Goal: Information Seeking & Learning: Find specific fact

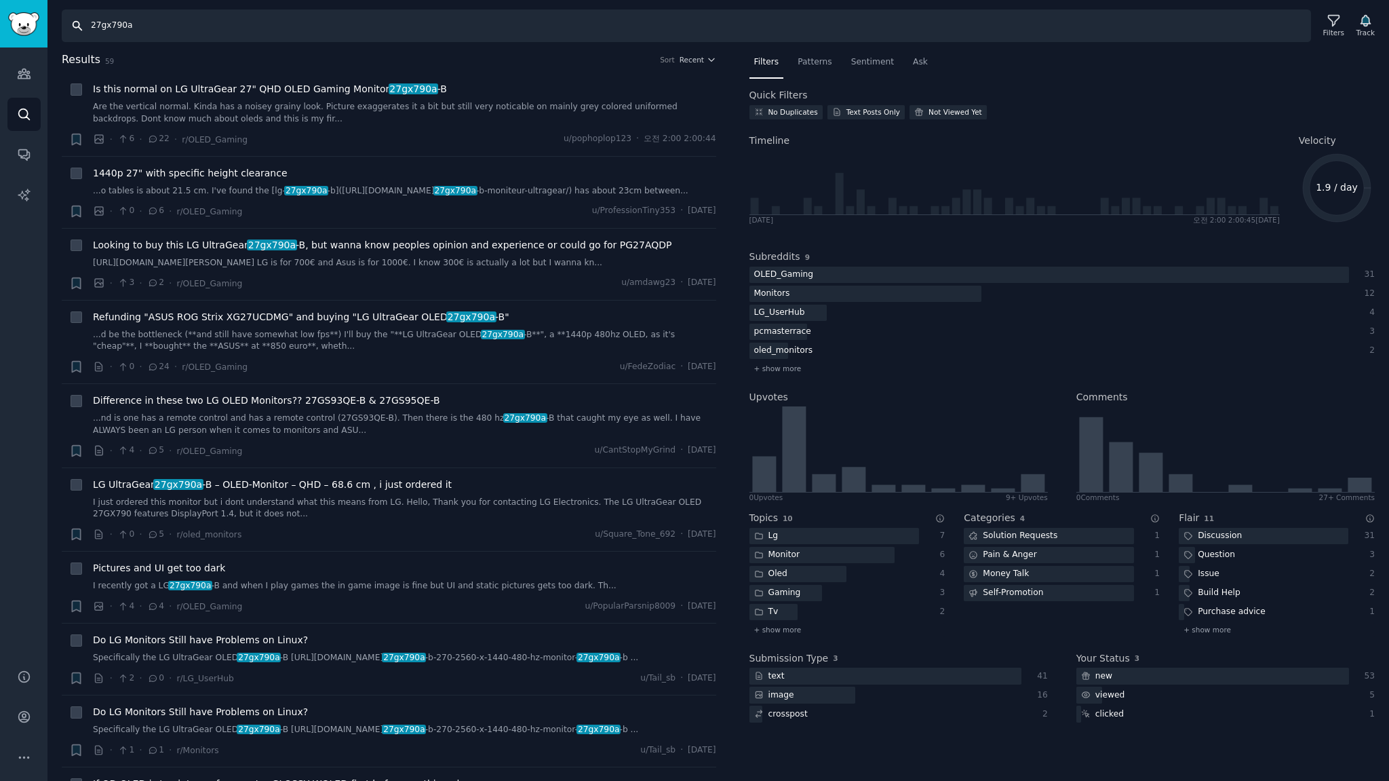
drag, startPoint x: 144, startPoint y: 28, endPoint x: 0, endPoint y: 10, distance: 145.0
click at [0, 26] on div "Audiences Audiences Search Conversations AI Reports Help Account More Search 27…" at bounding box center [694, 390] width 1389 height 781
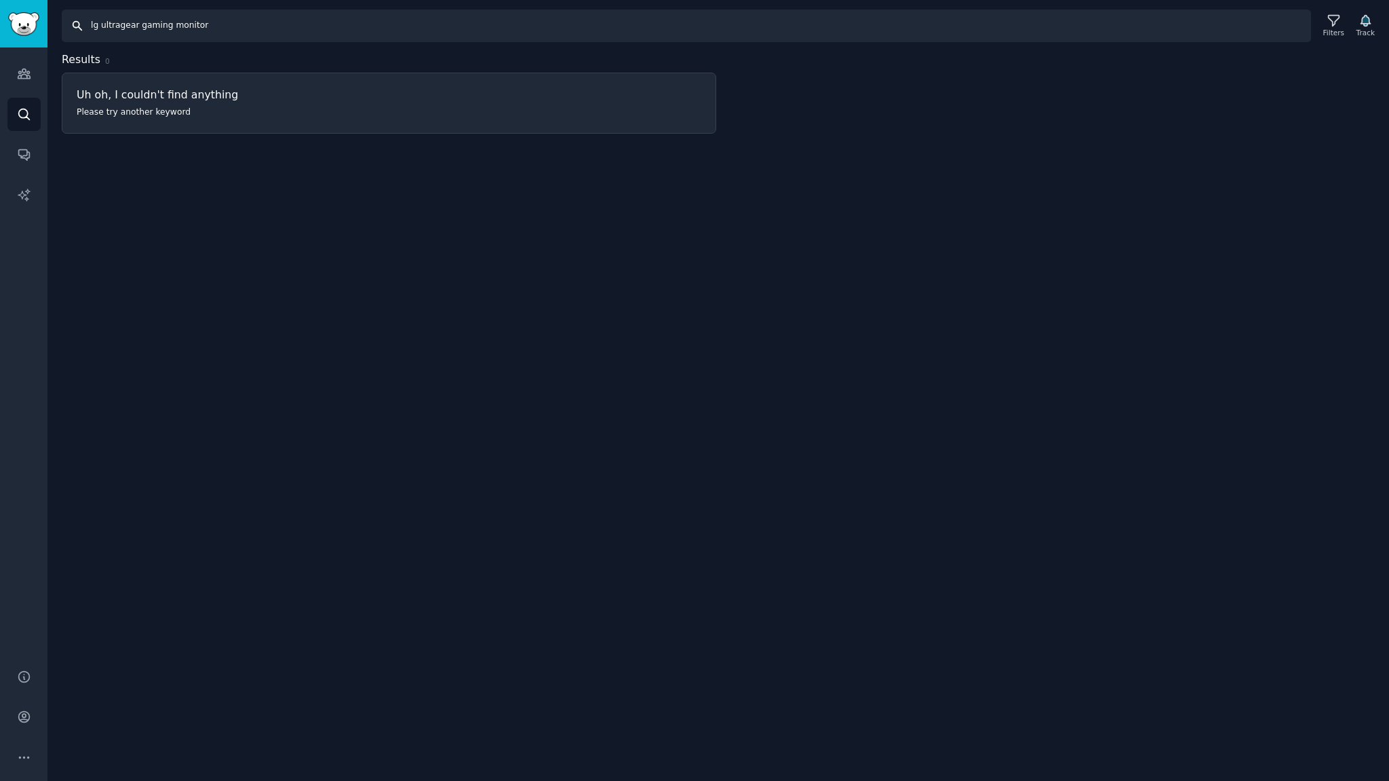
click at [229, 23] on input "lg ultragear gaming monitor" at bounding box center [686, 25] width 1249 height 33
drag, startPoint x: 134, startPoint y: 30, endPoint x: 552, endPoint y: 59, distance: 418.8
click at [479, 55] on div "Search lg ultragear gaming monitor Filters Track Results 0 Uh oh, I couldn't fi…" at bounding box center [718, 390] width 1342 height 781
type input "lg ultragear"
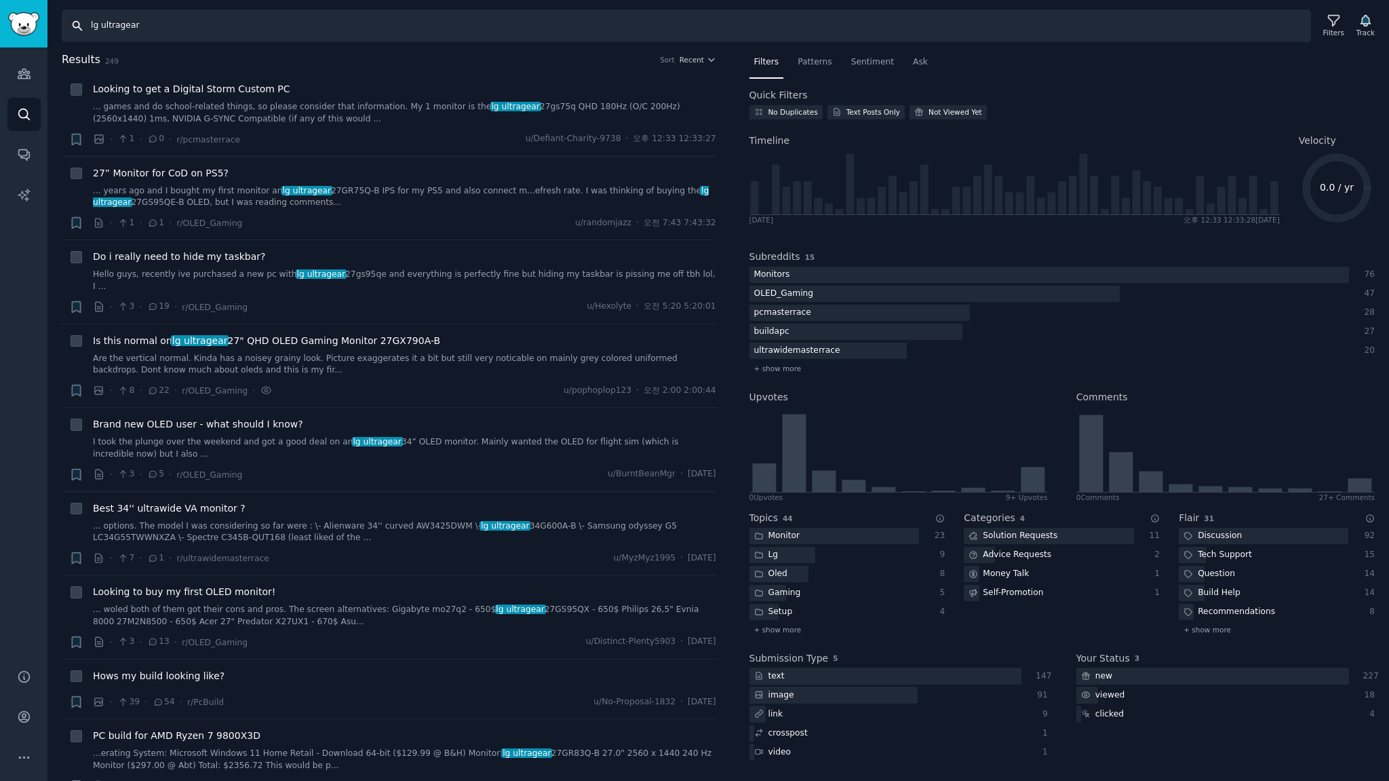
click at [187, 33] on input "lg ultragear" at bounding box center [686, 25] width 1249 height 33
click at [1340, 28] on div "Filters" at bounding box center [1333, 32] width 21 height 9
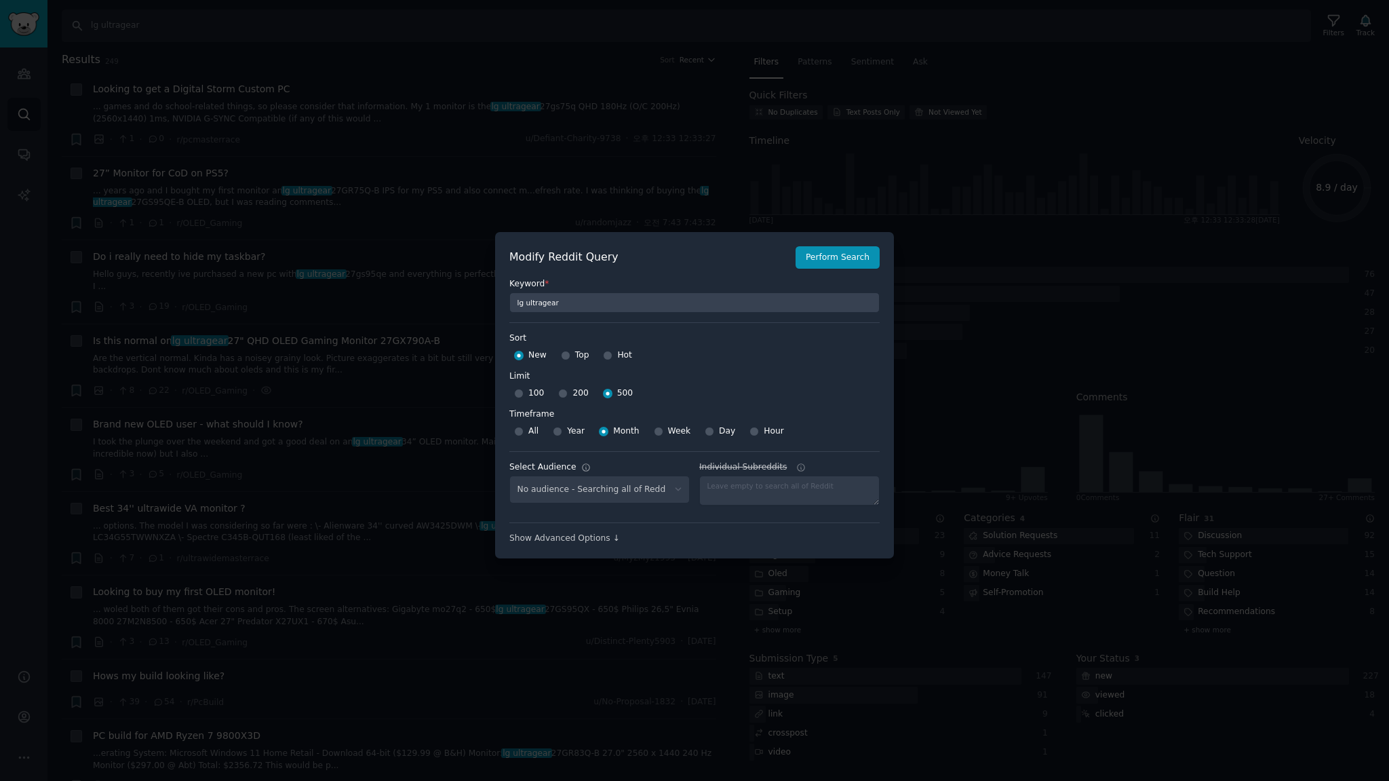
select select "a094687530"
click at [829, 260] on button "Perform Search" at bounding box center [838, 257] width 84 height 23
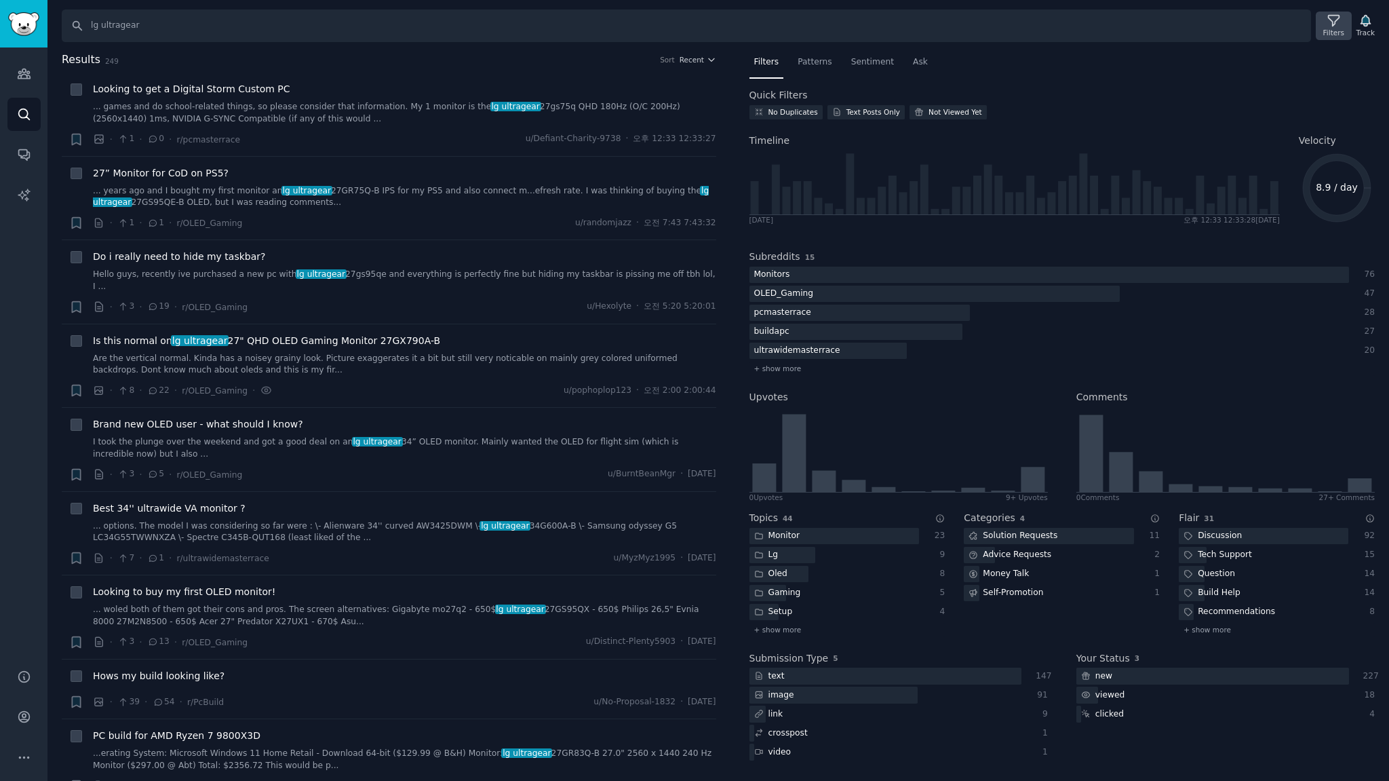
click at [1332, 29] on div "Filters" at bounding box center [1333, 32] width 21 height 9
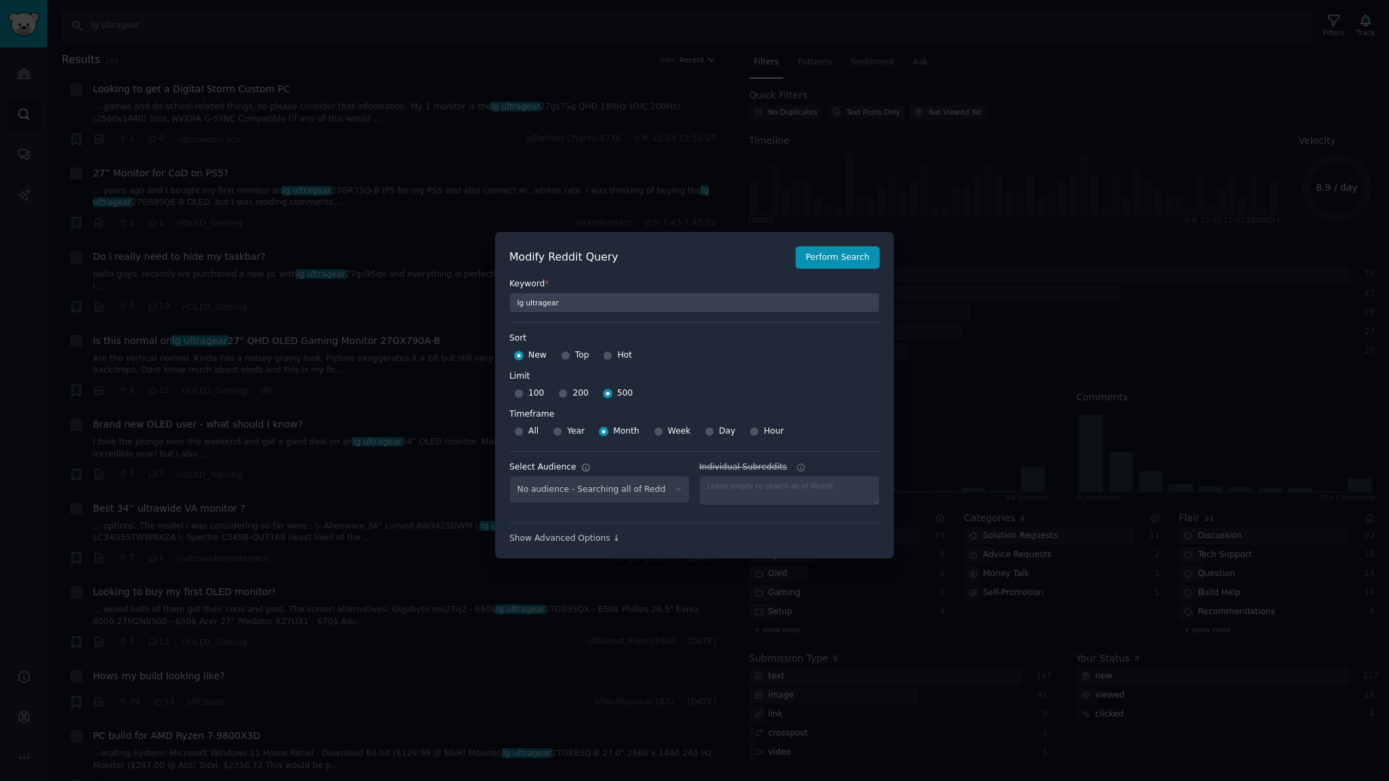
select select "a094687530"
click at [583, 492] on select "No audience - Searching all of Reddit stanbyme - 35 Subreddits internetexplorer…" at bounding box center [599, 489] width 180 height 28
select select
click at [509, 475] on select "No audience - Searching all of Reddit stanbyme - 35 Subreddits internetexplorer…" at bounding box center [599, 489] width 180 height 28
click at [833, 264] on button "Perform Search" at bounding box center [838, 257] width 84 height 23
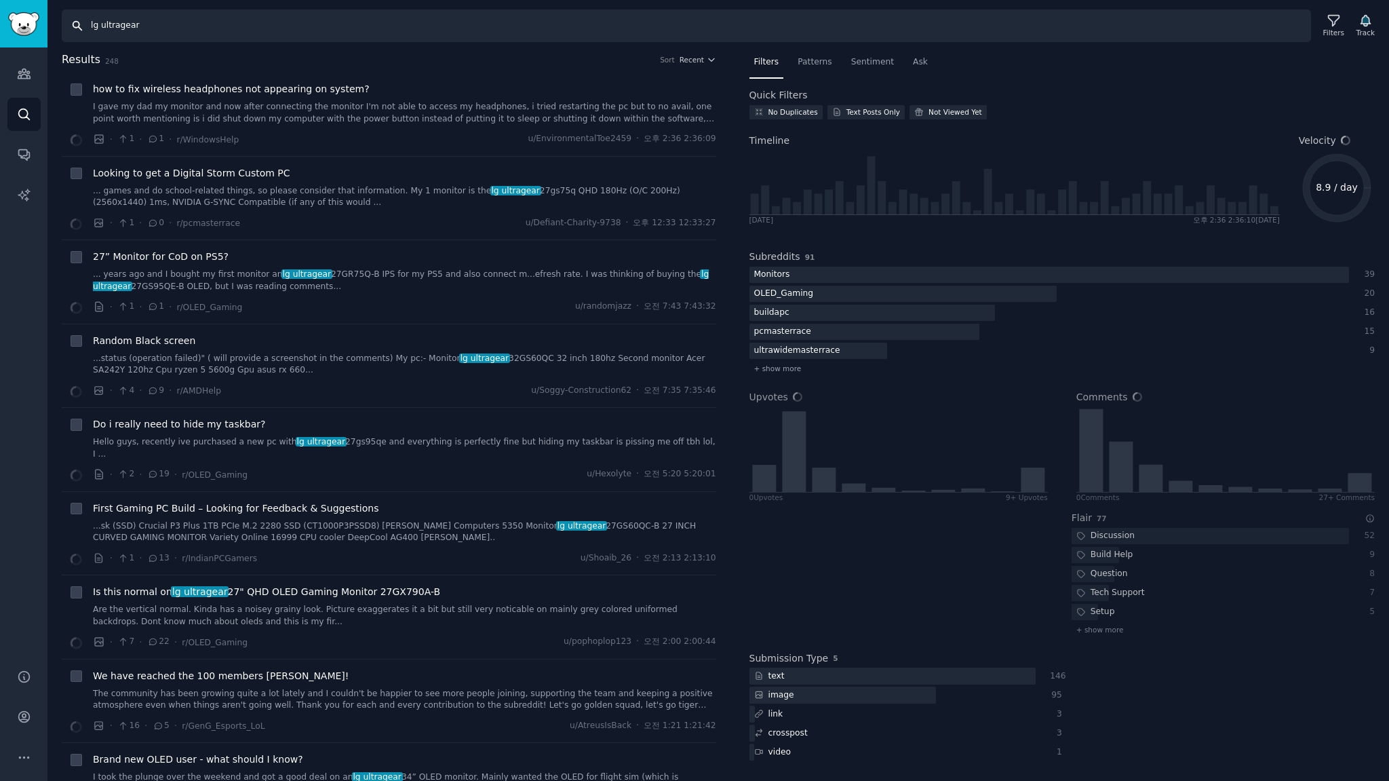
click at [198, 24] on input "lg ultragear" at bounding box center [686, 25] width 1249 height 33
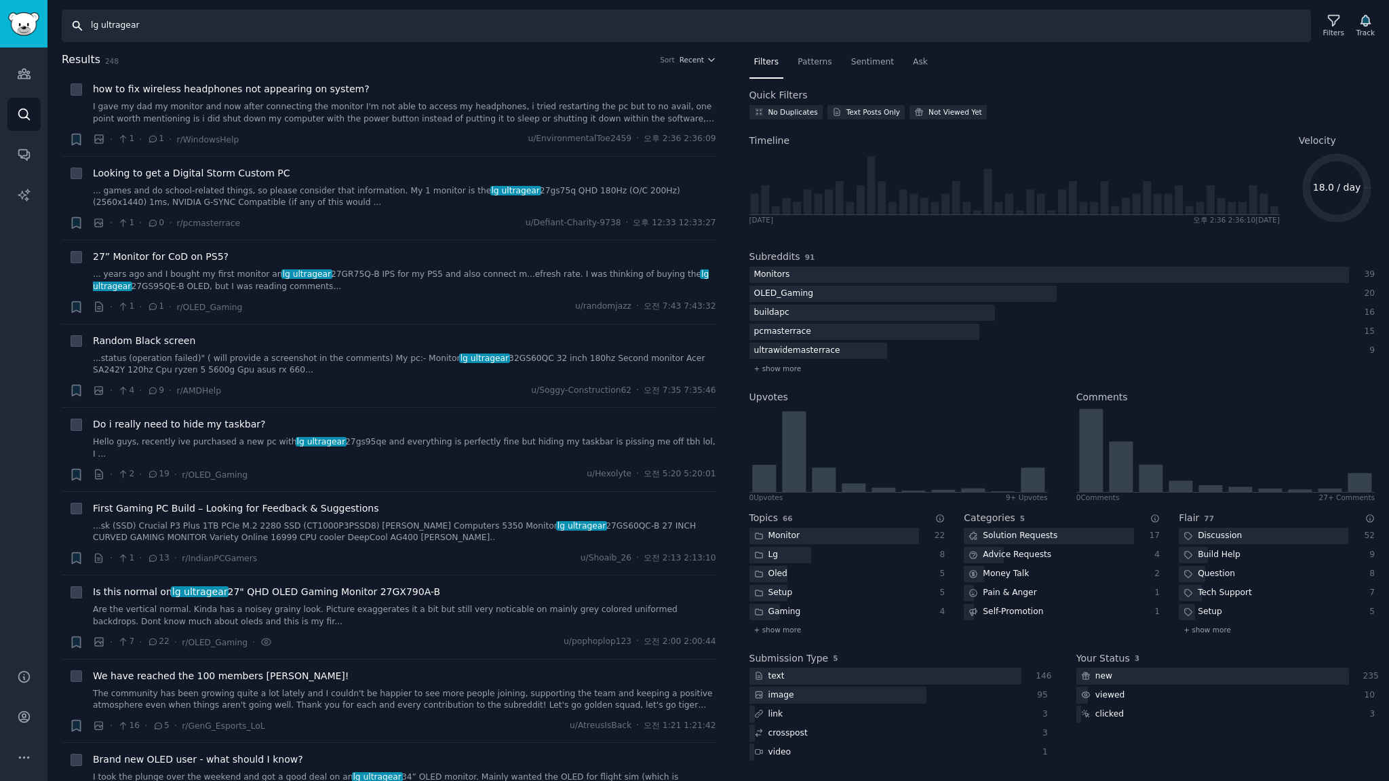
drag, startPoint x: 260, startPoint y: 28, endPoint x: 0, endPoint y: 14, distance: 260.9
click at [0, 14] on div "Audiences Audiences Search Conversations AI Reports Help Account More Search lg…" at bounding box center [694, 390] width 1389 height 781
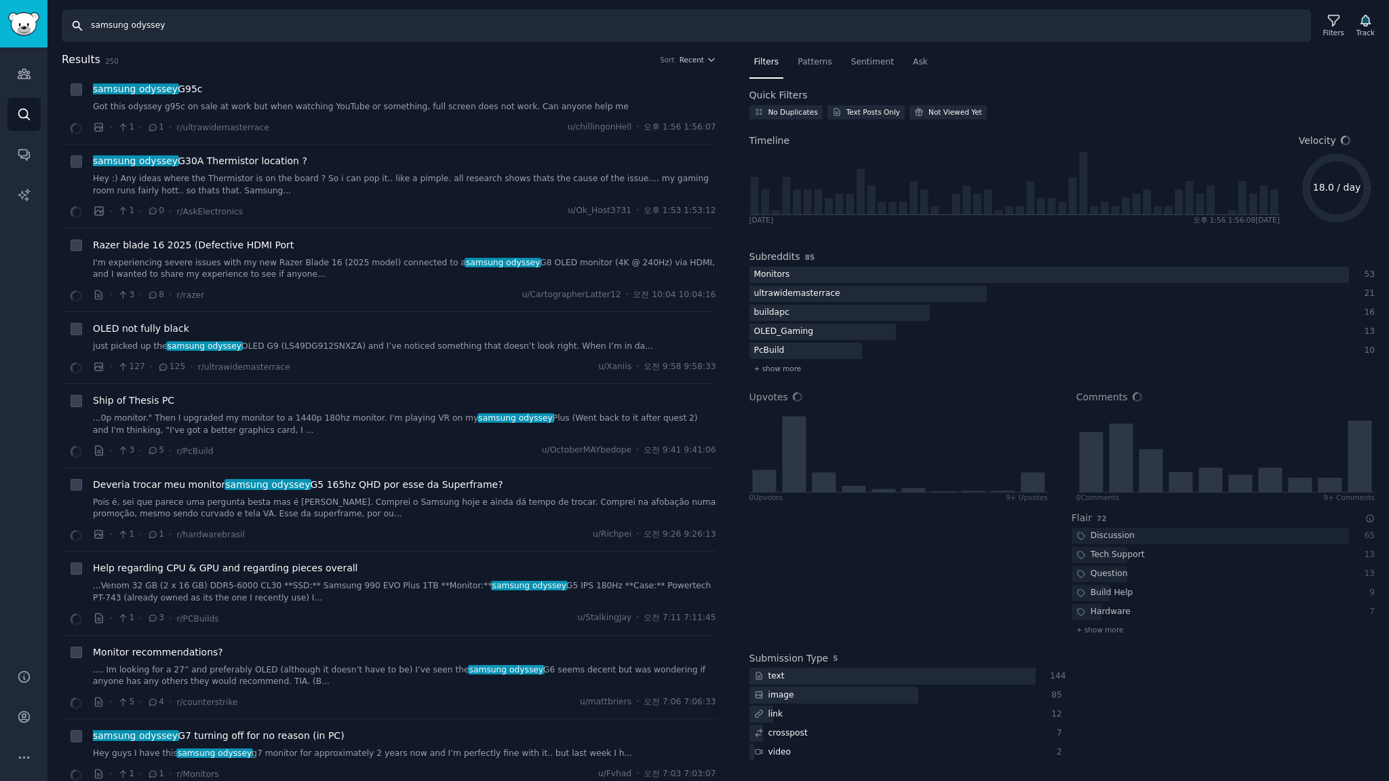
drag, startPoint x: 220, startPoint y: 28, endPoint x: 0, endPoint y: 13, distance: 220.3
click at [0, 13] on div "Audiences Audiences Search Conversations AI Reports Help Account More Search sa…" at bounding box center [694, 390] width 1389 height 781
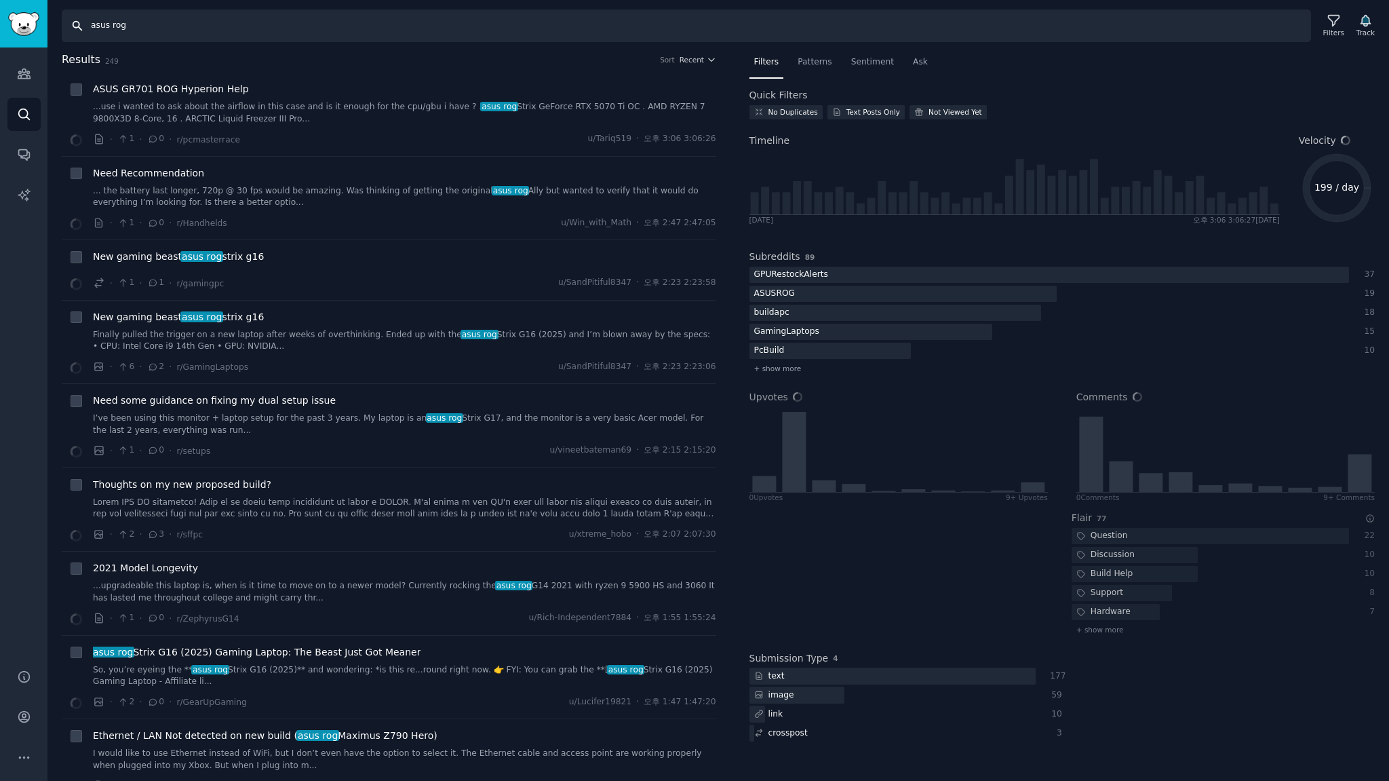
drag, startPoint x: 203, startPoint y: 26, endPoint x: 0, endPoint y: -13, distance: 207.1
click at [0, 0] on html "Audiences Audiences Search Conversations AI Reports Help Account More Search as…" at bounding box center [694, 390] width 1389 height 781
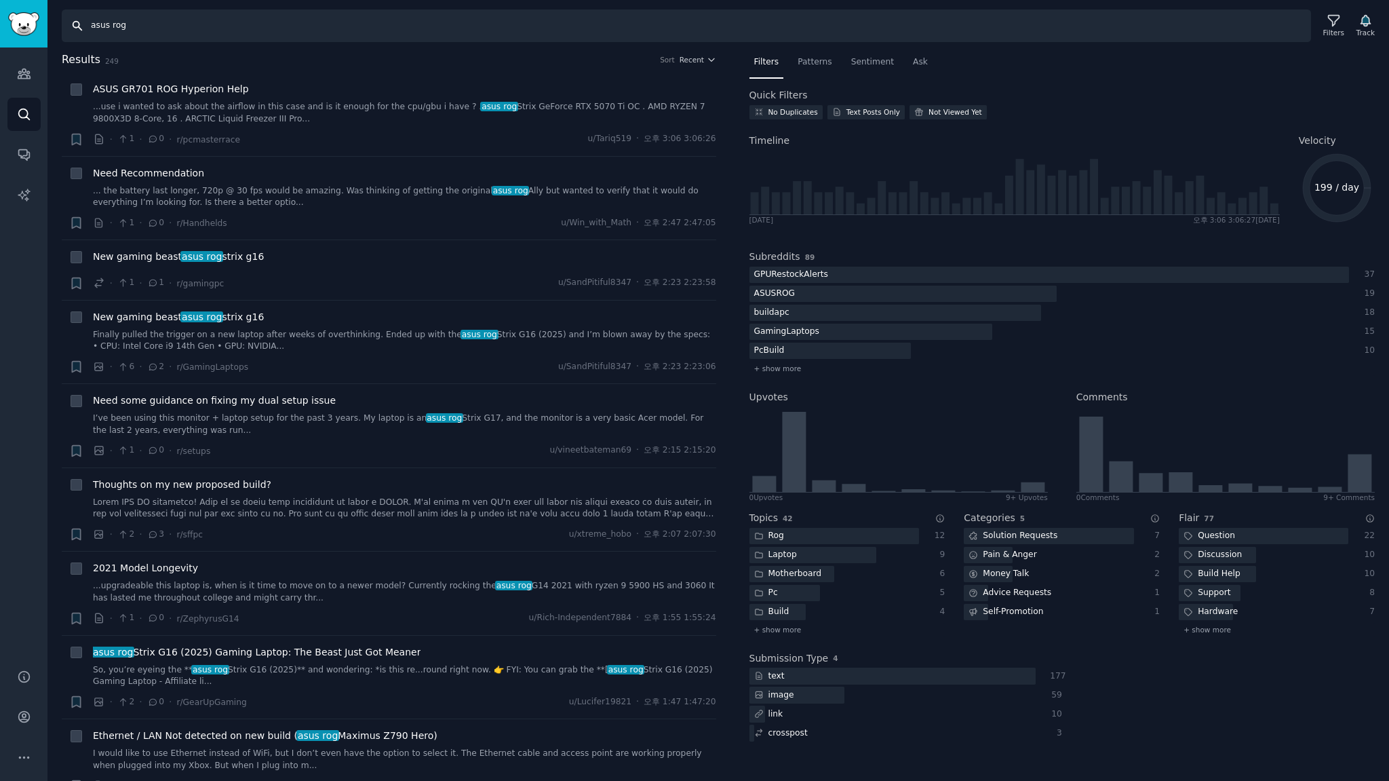
type input "a"
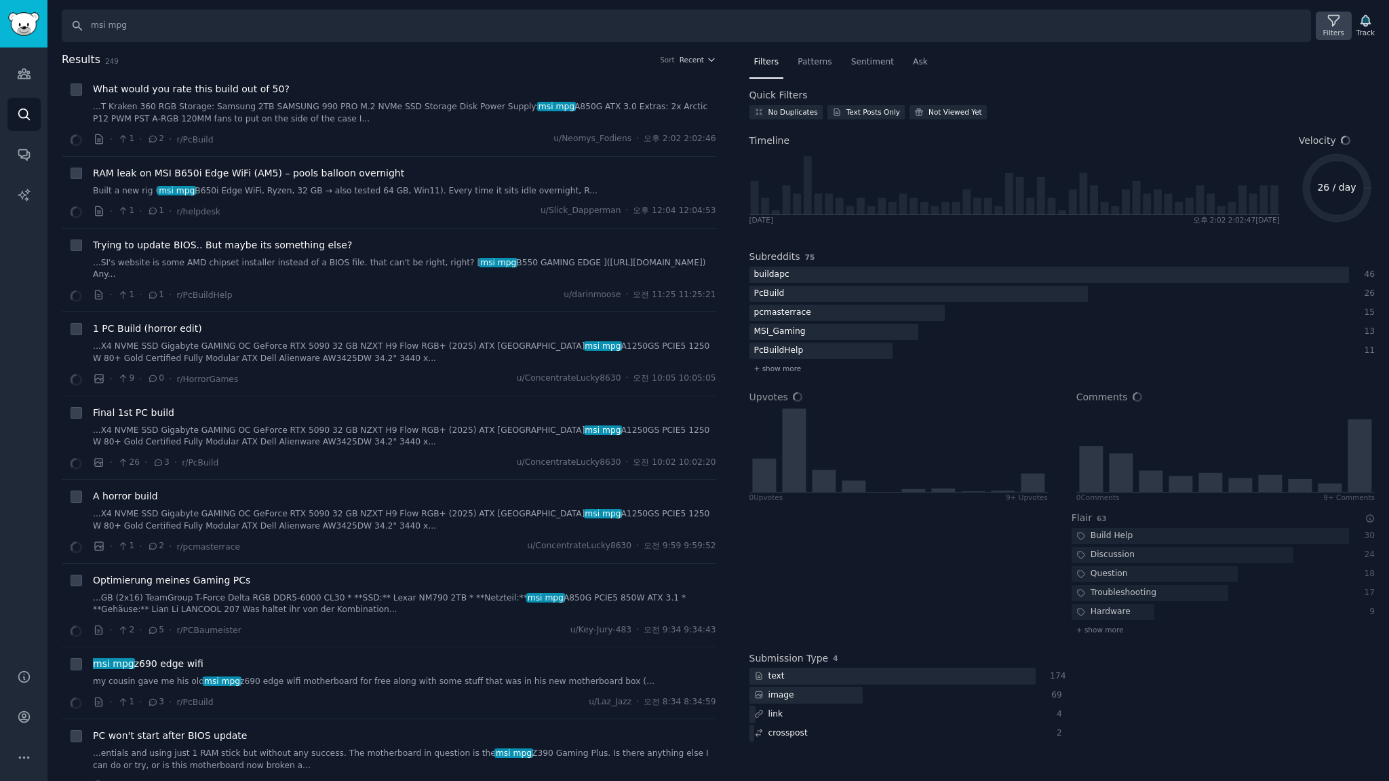
click at [1333, 26] on icon at bounding box center [1334, 21] width 14 height 14
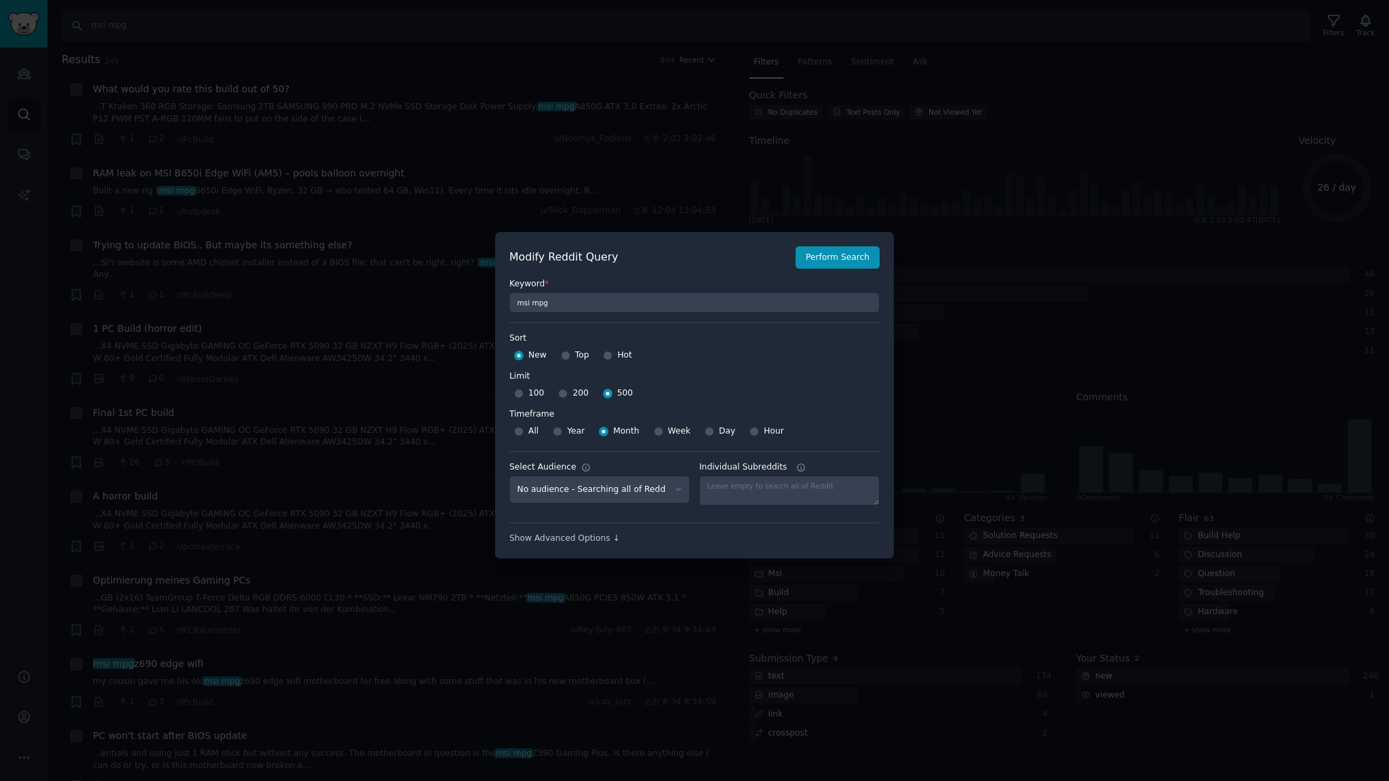
click at [746, 89] on div at bounding box center [694, 390] width 1389 height 781
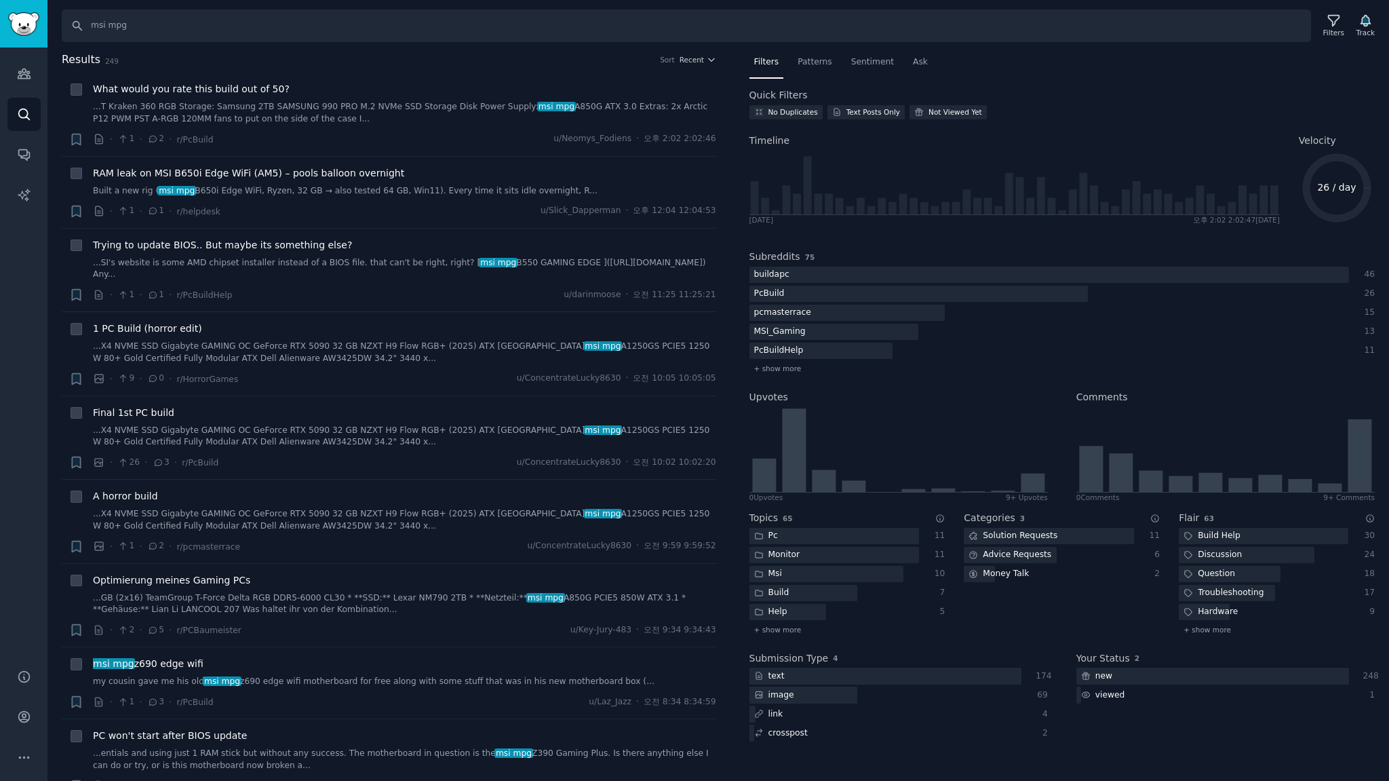
click at [336, 60] on h2 "Results 249 Sort Recent" at bounding box center [389, 60] width 655 height 17
click at [395, 62] on h2 "Results 249 Sort Recent" at bounding box center [389, 60] width 655 height 17
click at [370, 56] on h2 "Results 249 Sort Recent" at bounding box center [389, 60] width 655 height 17
click at [1118, 65] on nav "Filters Patterns Sentiment Ask" at bounding box center [1063, 66] width 626 height 28
drag, startPoint x: 1163, startPoint y: 79, endPoint x: 1207, endPoint y: 27, distance: 68.3
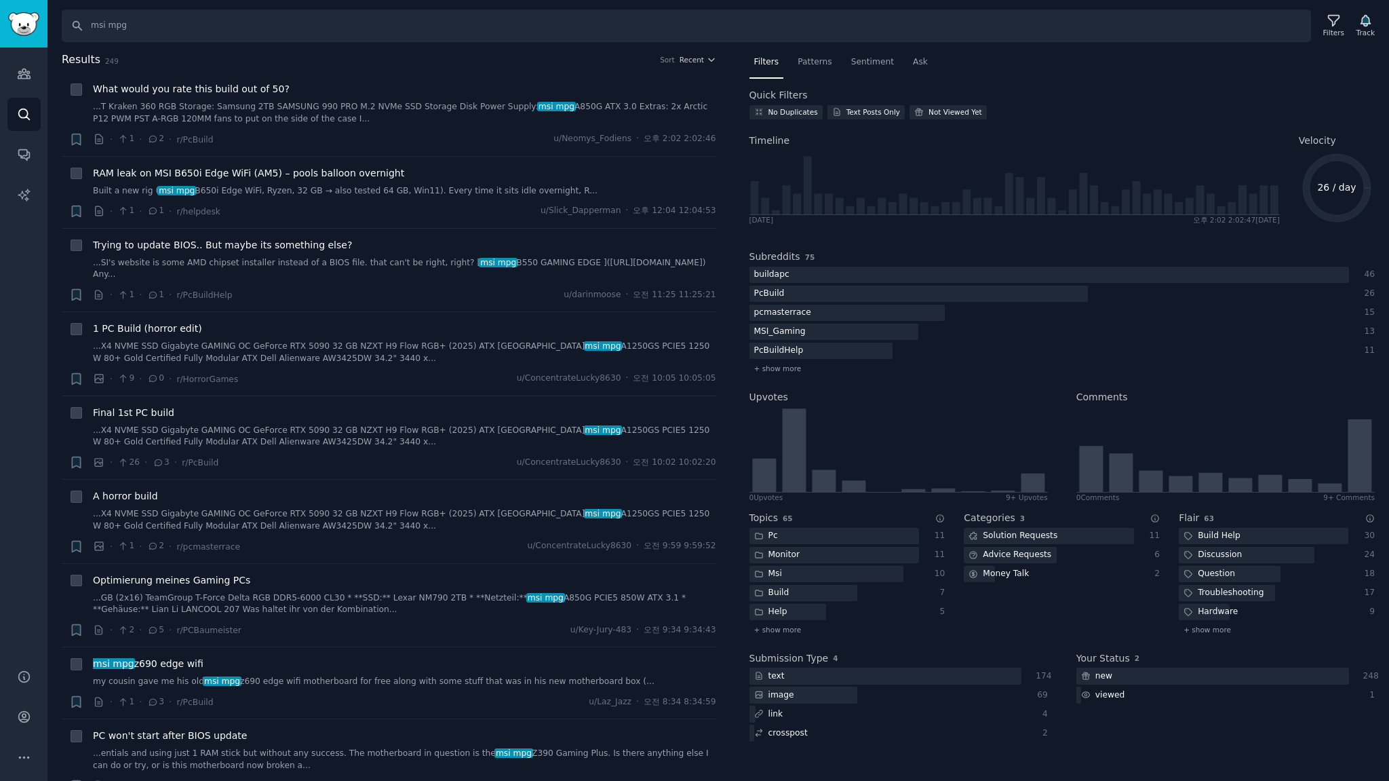
click at [1166, 74] on div "Filters Patterns Sentiment Ask Quick Filters No Duplicates Text Posts Only Not …" at bounding box center [1063, 405] width 626 height 707
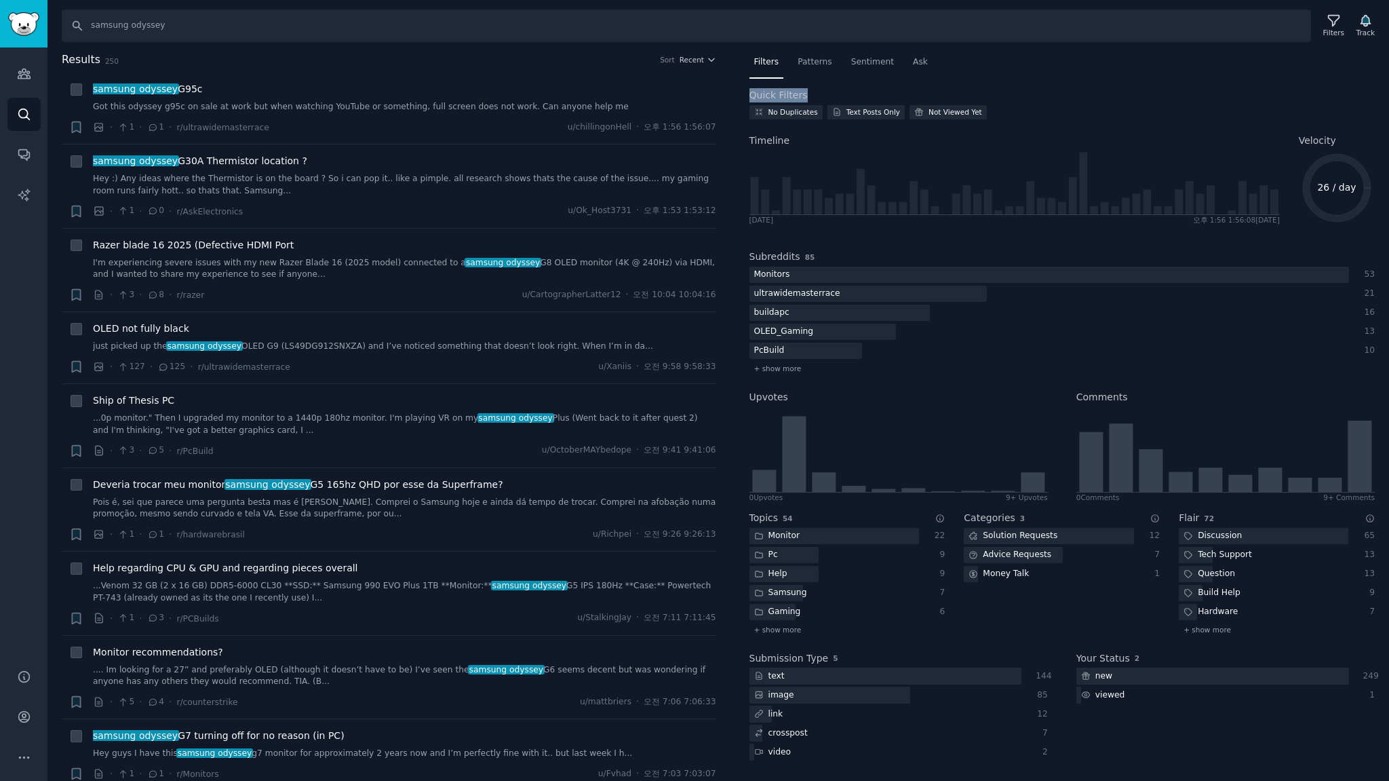
type input "lg ultragear"
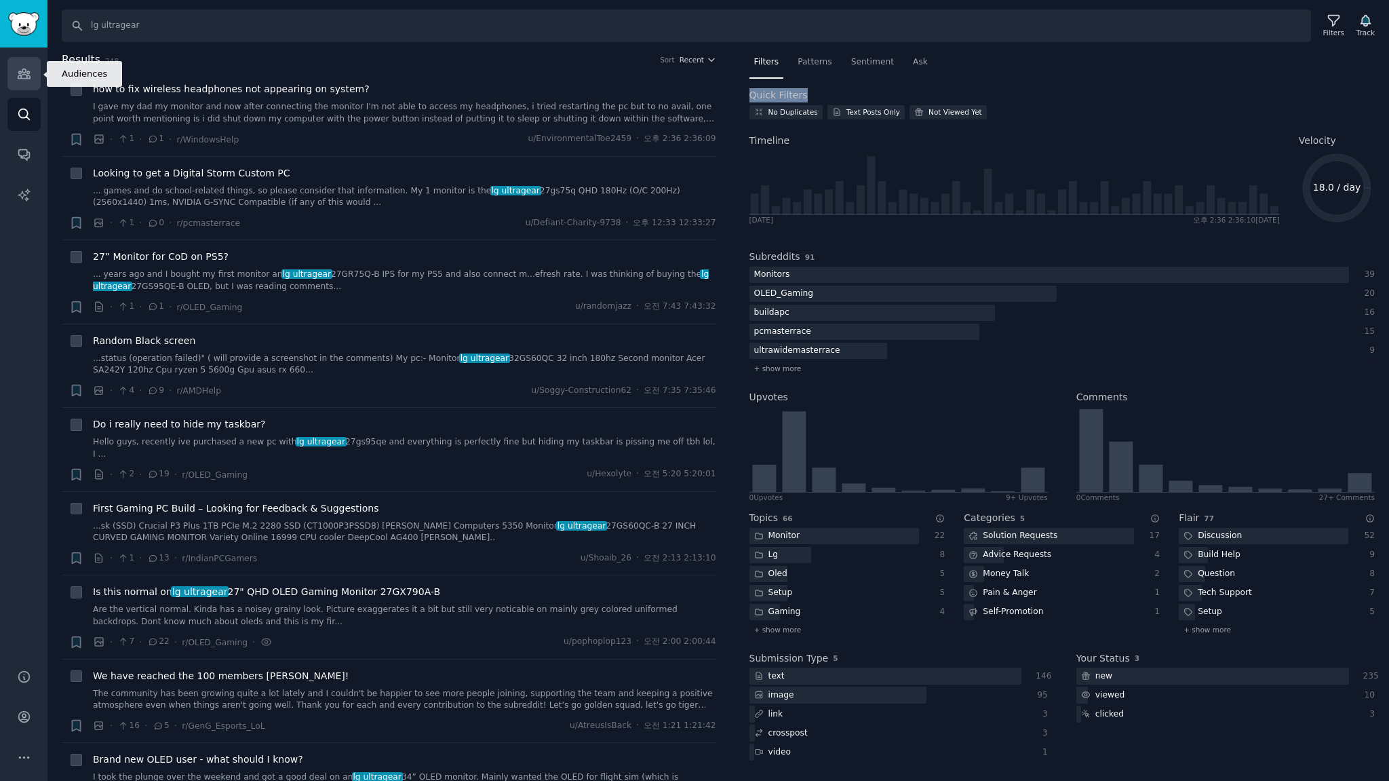
click at [22, 74] on icon "Sidebar" at bounding box center [24, 73] width 12 height 9
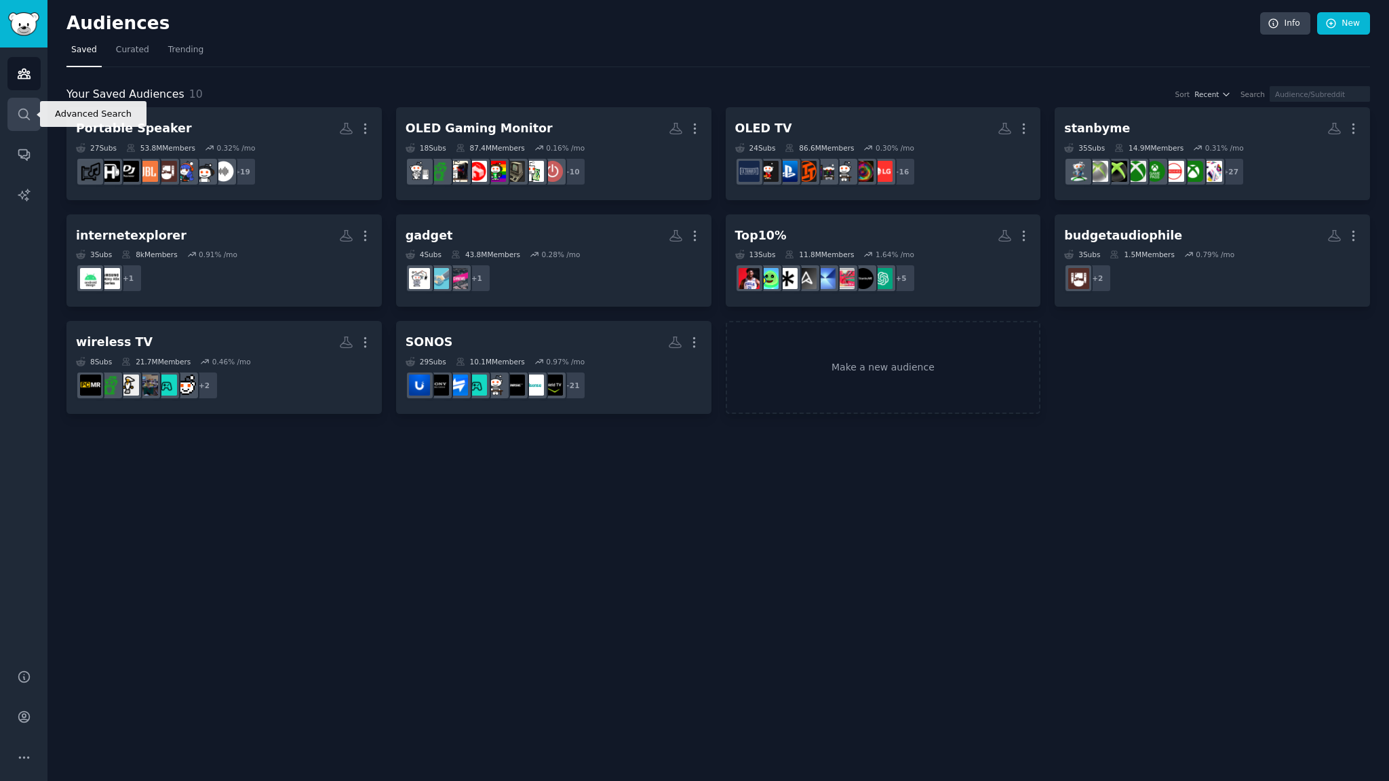
click at [20, 111] on icon "Sidebar" at bounding box center [24, 114] width 14 height 14
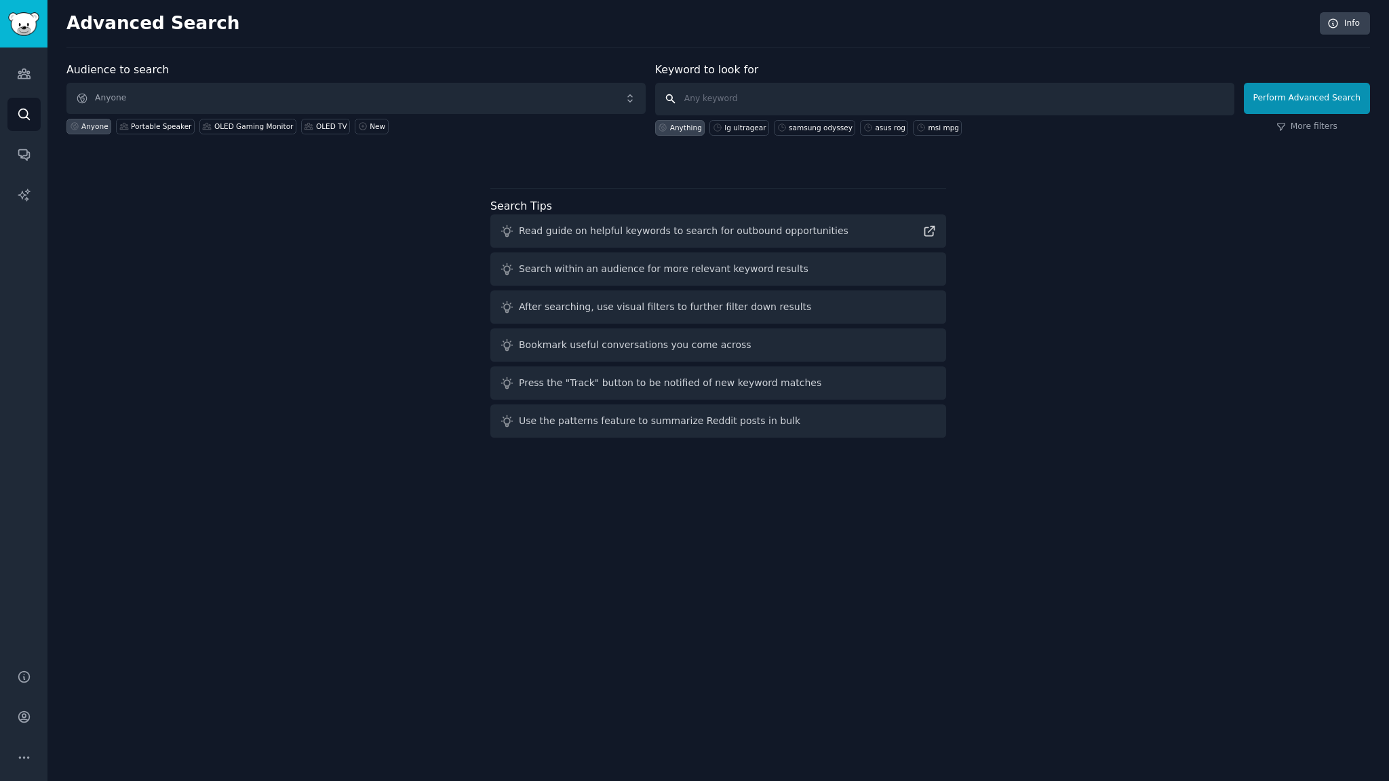
click at [758, 102] on input "text" at bounding box center [944, 99] width 579 height 33
click at [733, 100] on input "text" at bounding box center [944, 99] width 579 height 33
type input "m"
type input "271qpx"
click button "Perform Advanced Search" at bounding box center [1307, 98] width 126 height 31
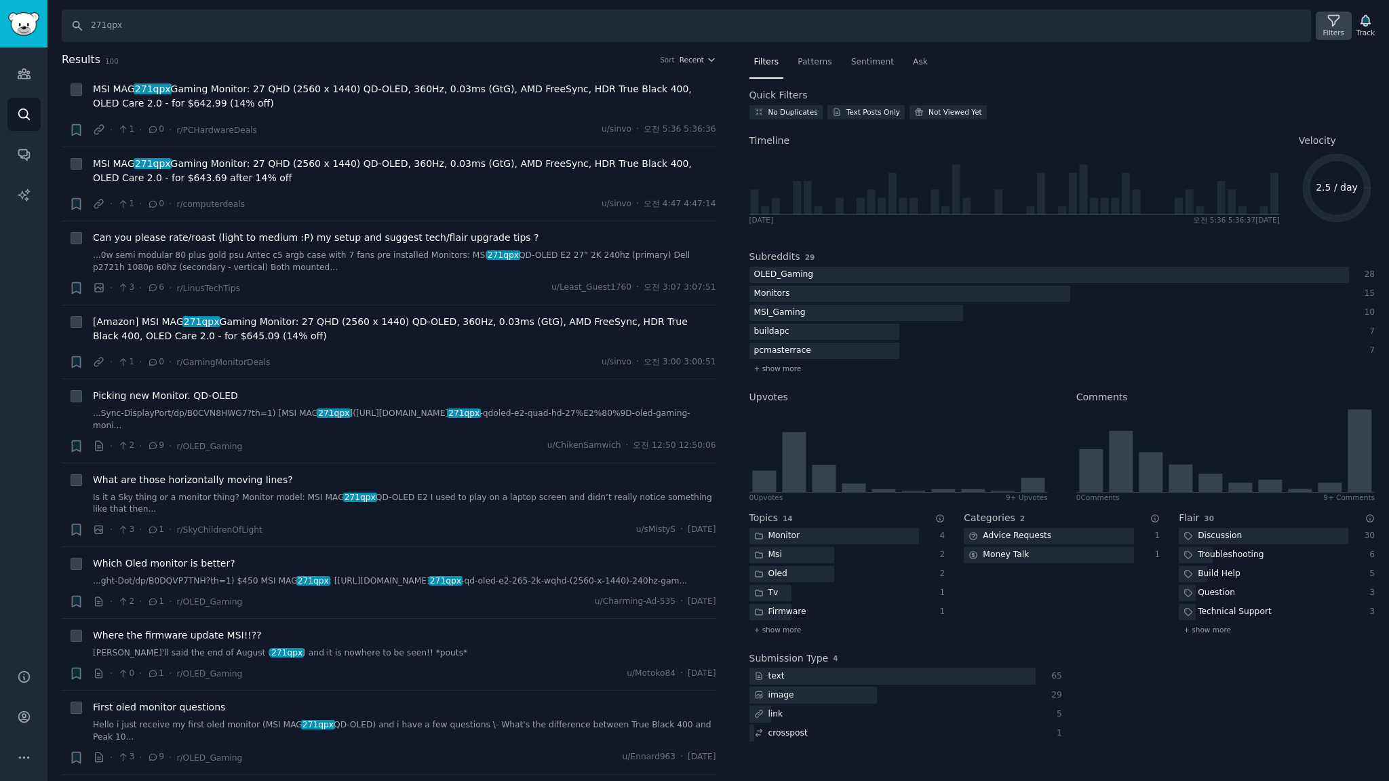
click at [1327, 28] on div "Filters" at bounding box center [1333, 32] width 21 height 9
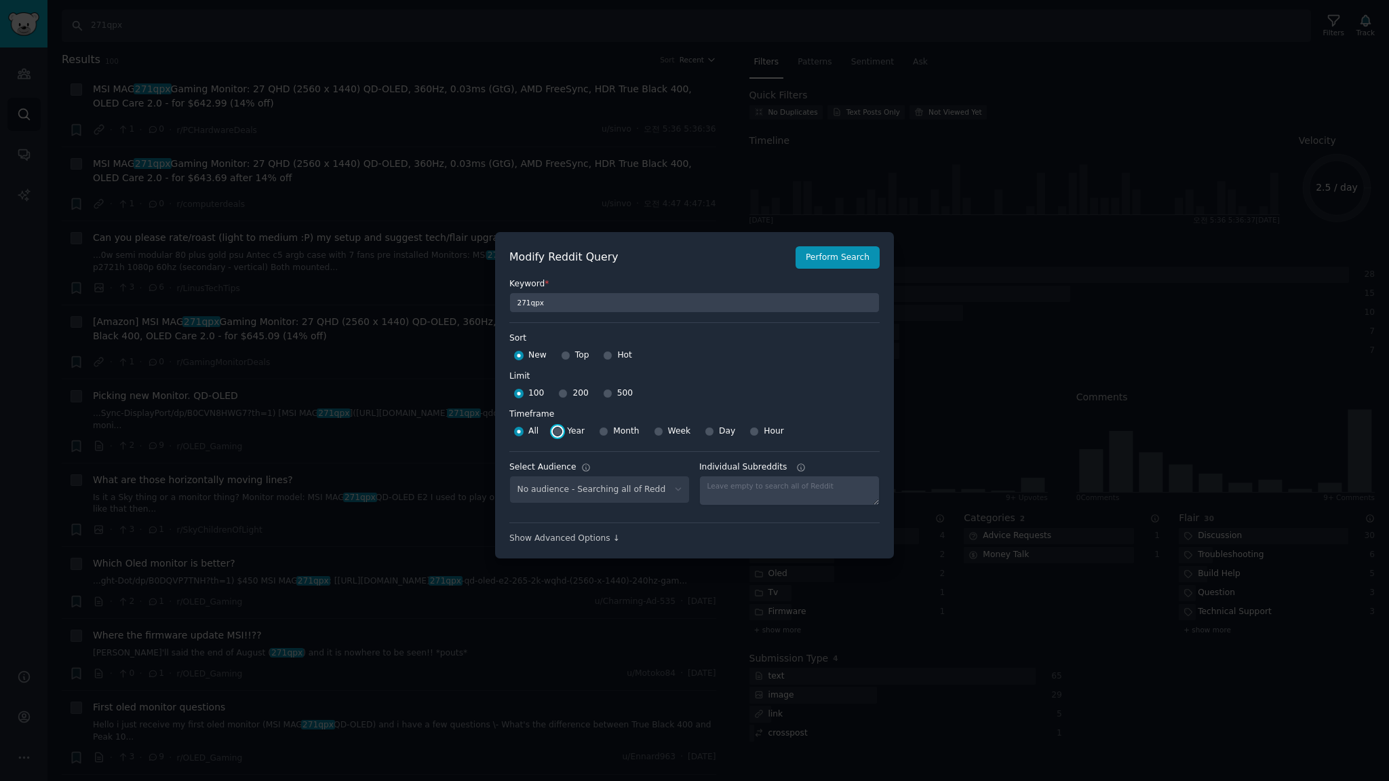
click at [559, 431] on input "Year" at bounding box center [557, 431] width 9 height 9
radio input "true"
click at [605, 392] on input "500" at bounding box center [607, 393] width 9 height 9
radio input "true"
click at [847, 260] on button "Perform Search" at bounding box center [838, 257] width 84 height 23
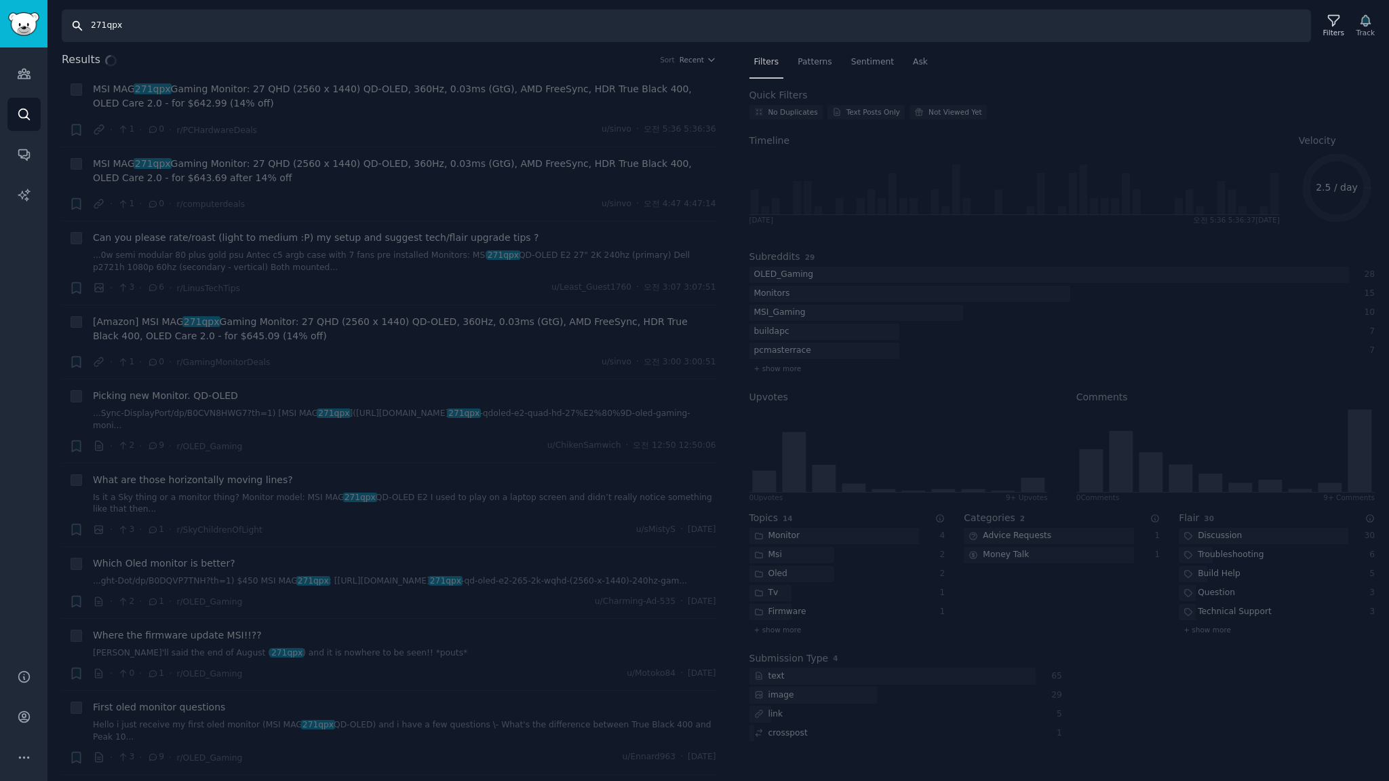
click at [114, 26] on input "271qpx" at bounding box center [686, 25] width 1249 height 33
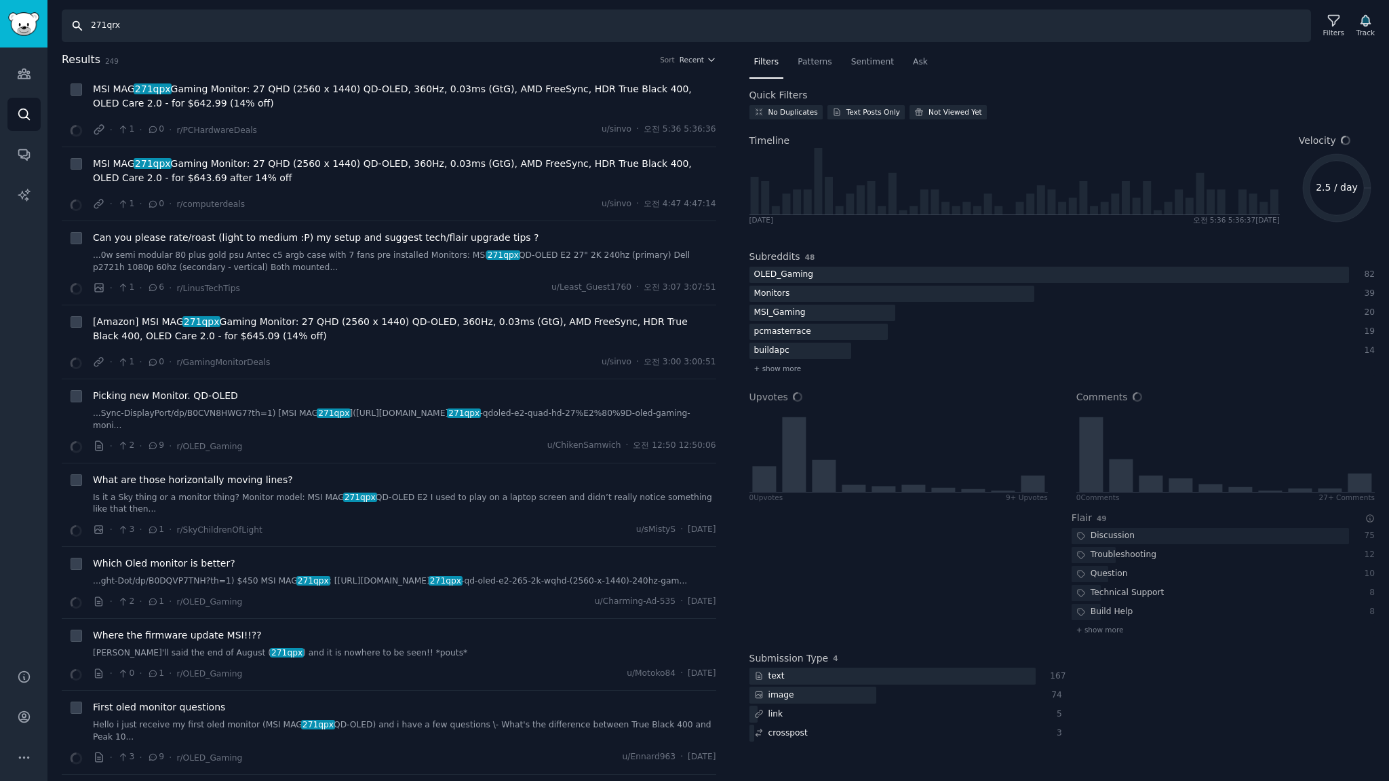
type input "271qrx"
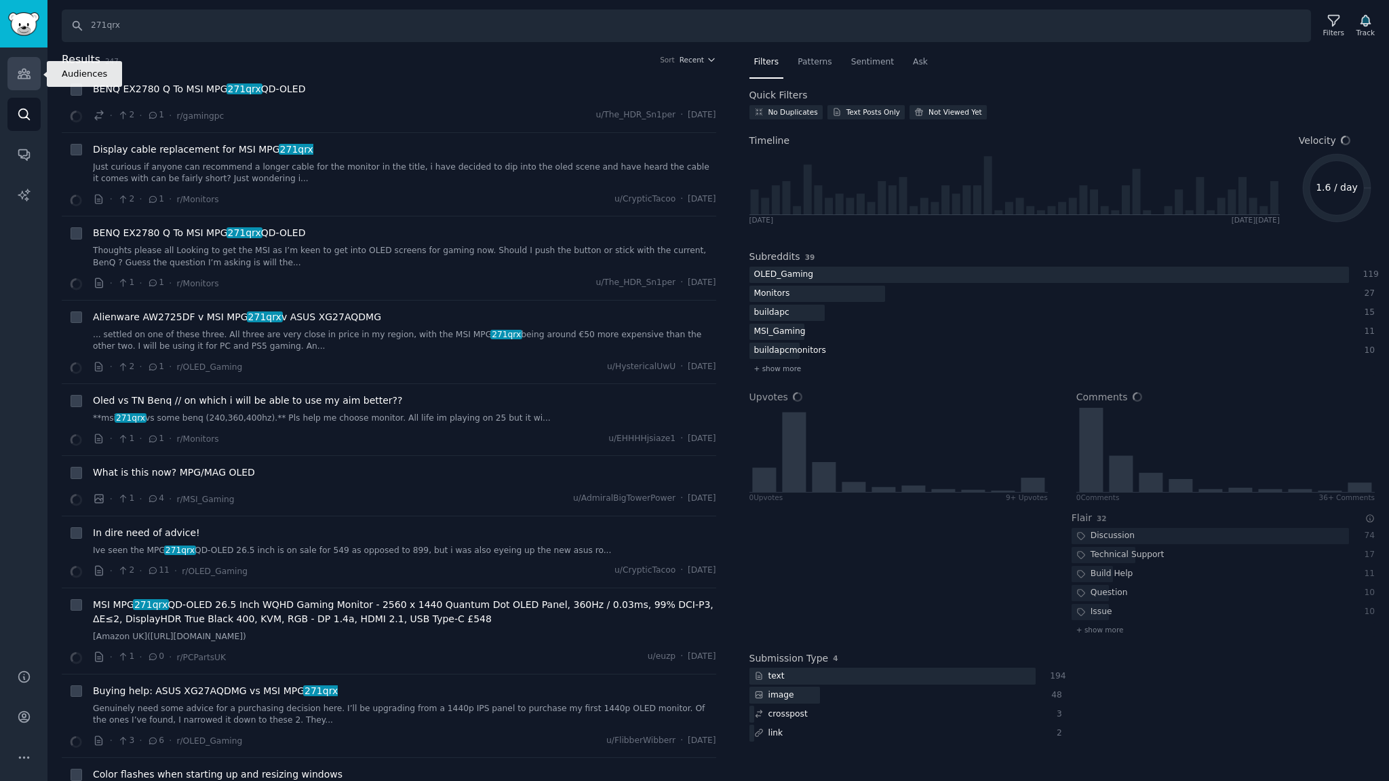
click at [23, 73] on icon "Sidebar" at bounding box center [24, 73] width 14 height 14
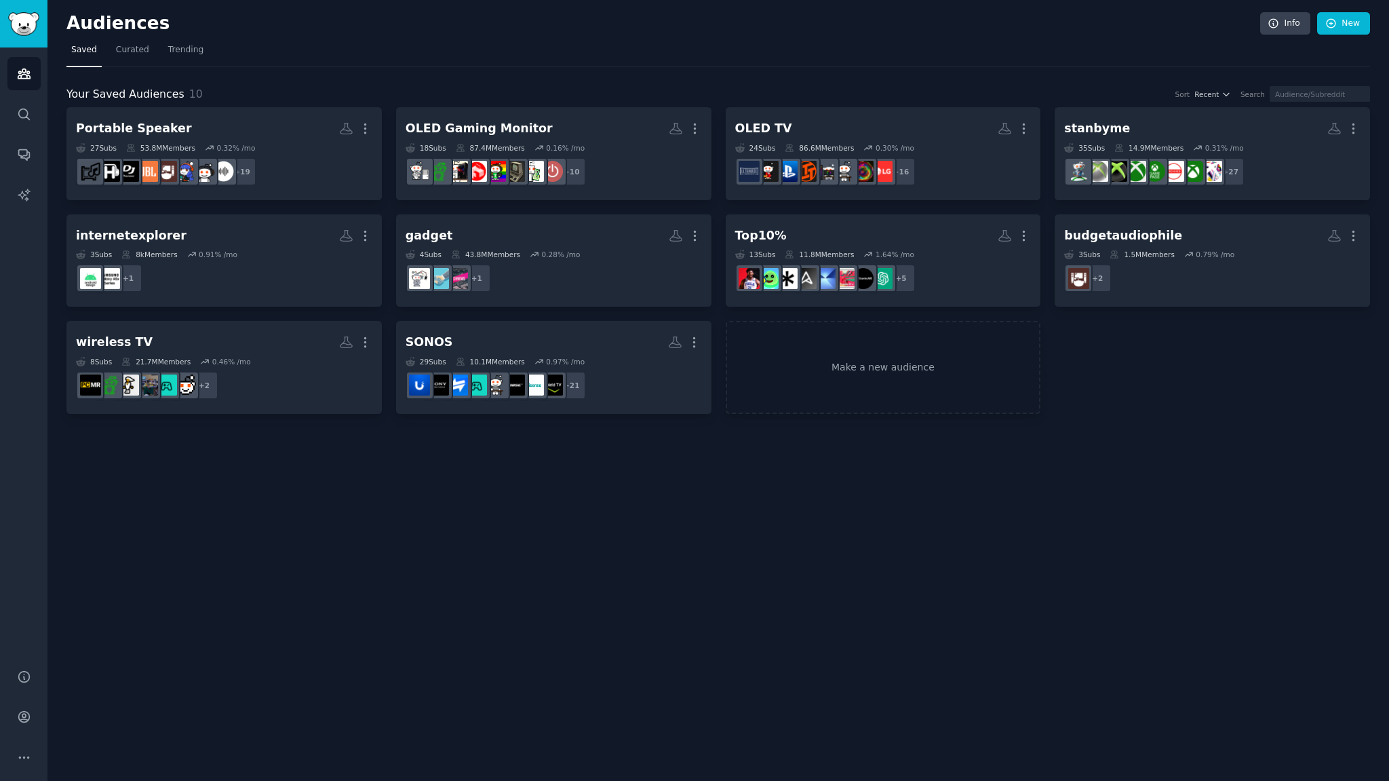
click at [284, 30] on h2 "Audiences" at bounding box center [663, 24] width 1194 height 22
click at [600, 60] on nav "Saved Curated Trending" at bounding box center [718, 53] width 1304 height 28
